Goal: Information Seeking & Learning: Find specific fact

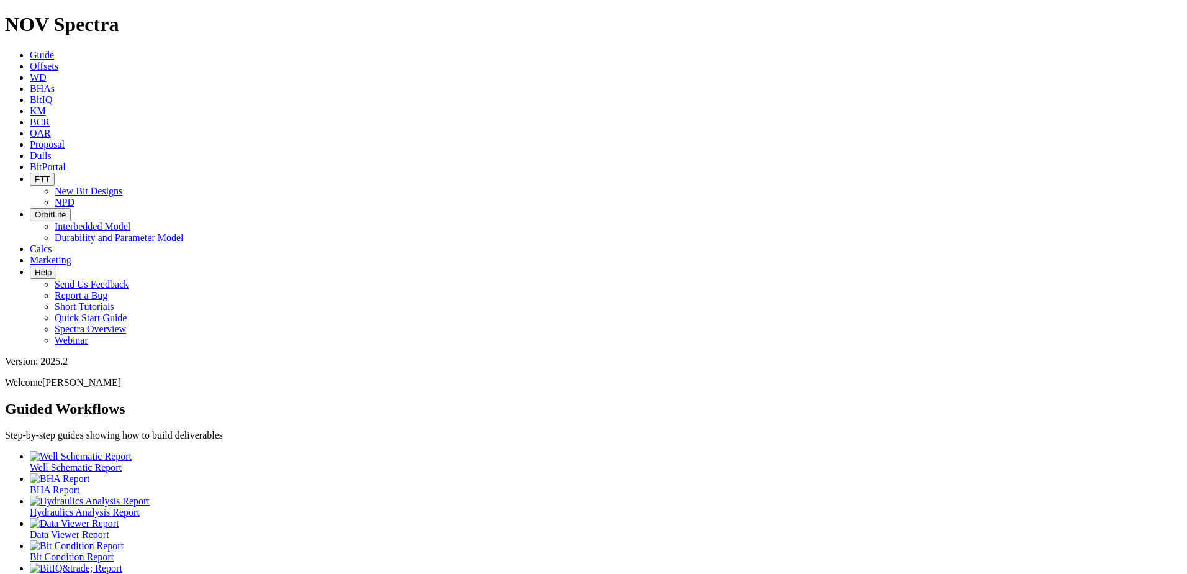
click at [46, 106] on span "KM" at bounding box center [38, 111] width 16 height 11
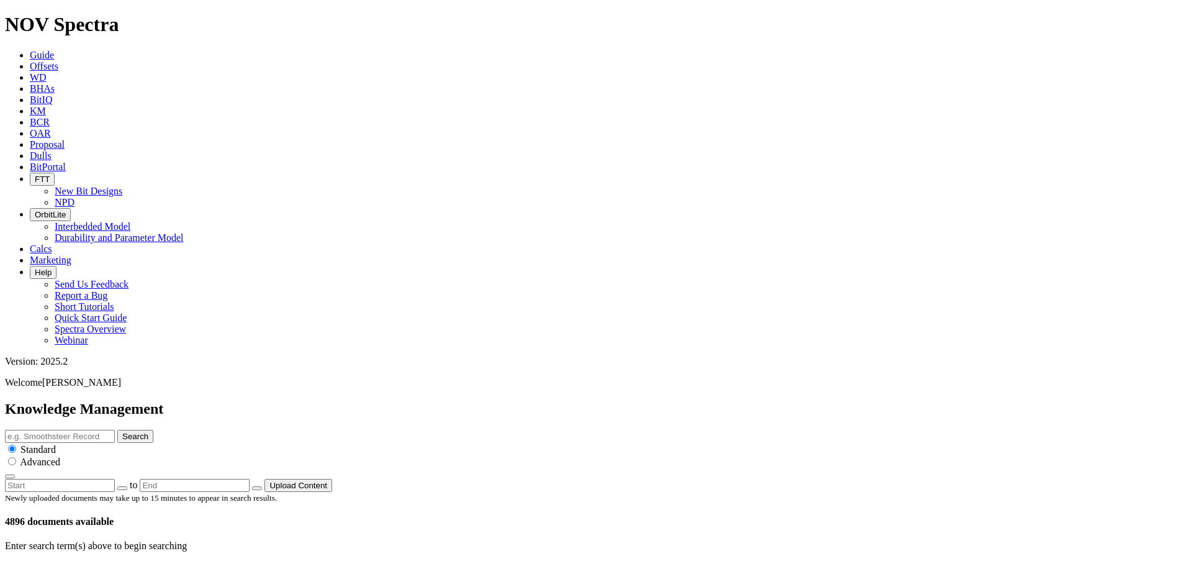
click at [115, 430] on input "text" at bounding box center [60, 436] width 110 height 13
type input "infinity"
click at [153, 430] on button "Search" at bounding box center [135, 436] width 36 height 13
click at [45, 568] on link at bounding box center [45, 573] width 0 height 11
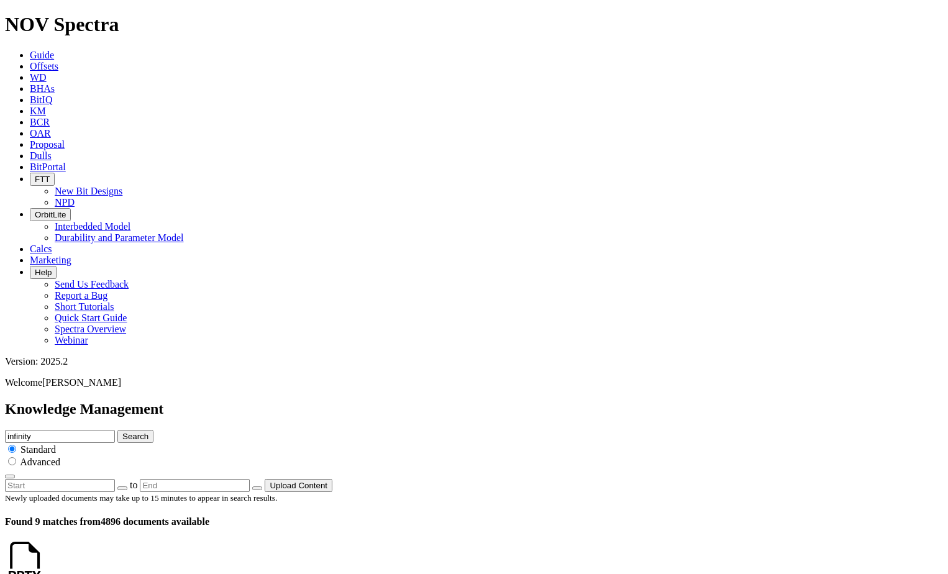
scroll to position [174, 0]
